Goal: Transaction & Acquisition: Purchase product/service

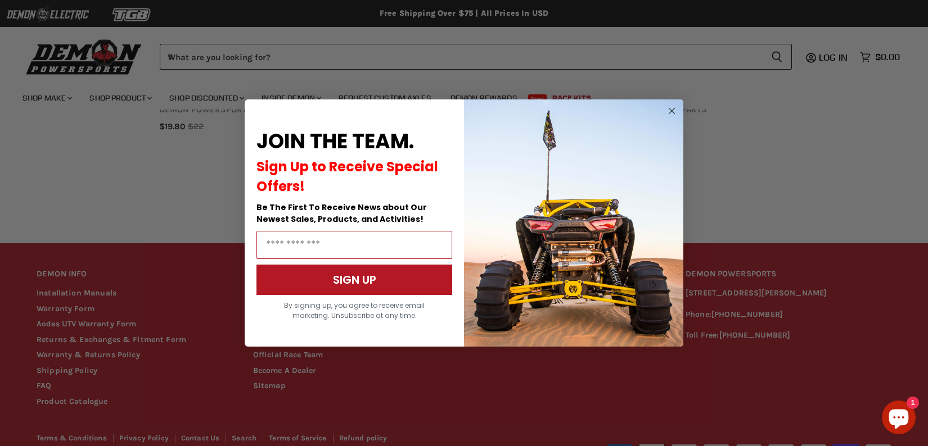
scroll to position [921, 0]
